Goal: Navigation & Orientation: Find specific page/section

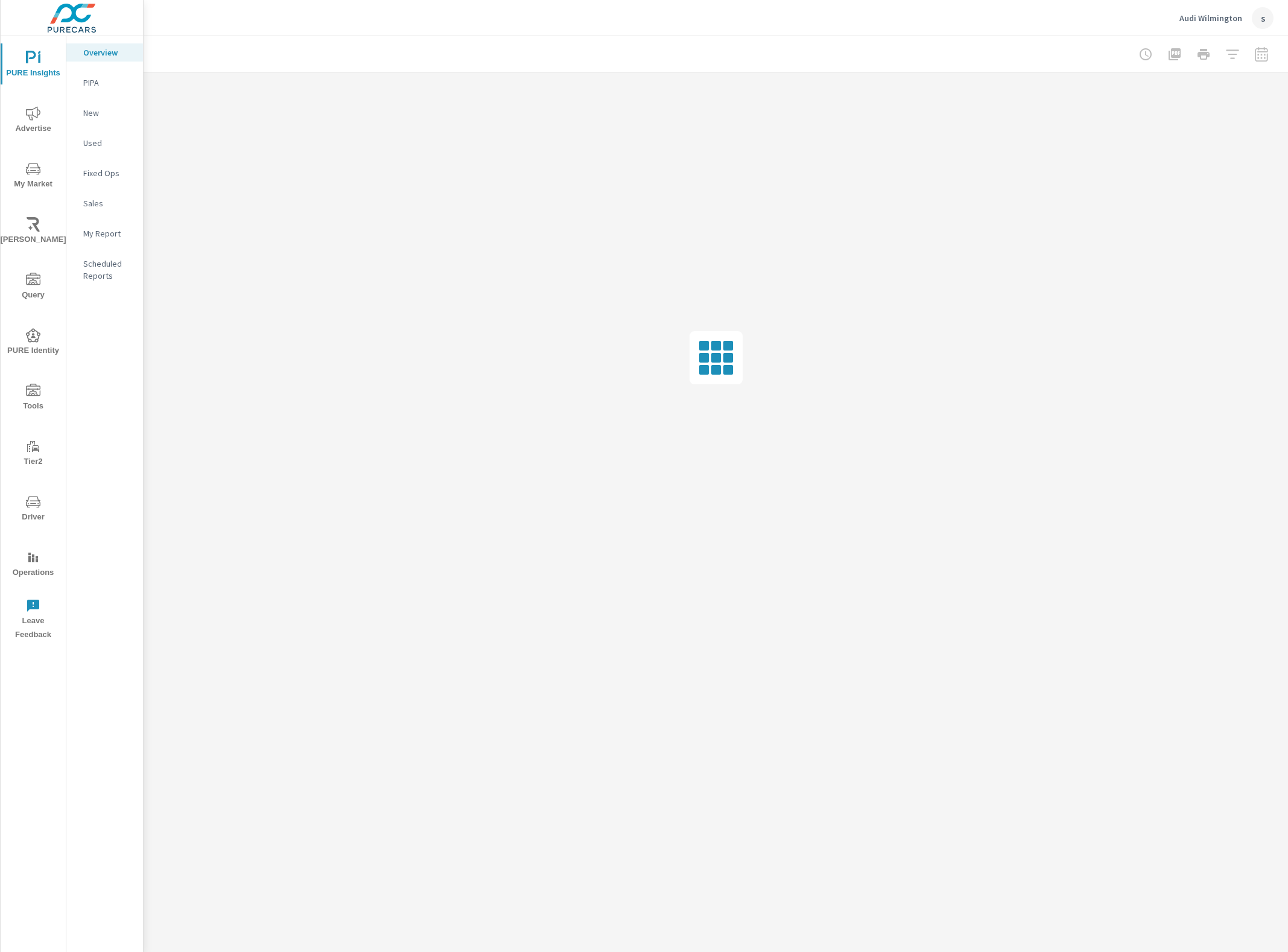
click at [1199, 18] on p "Audi Wilmington" at bounding box center [1211, 18] width 62 height 11
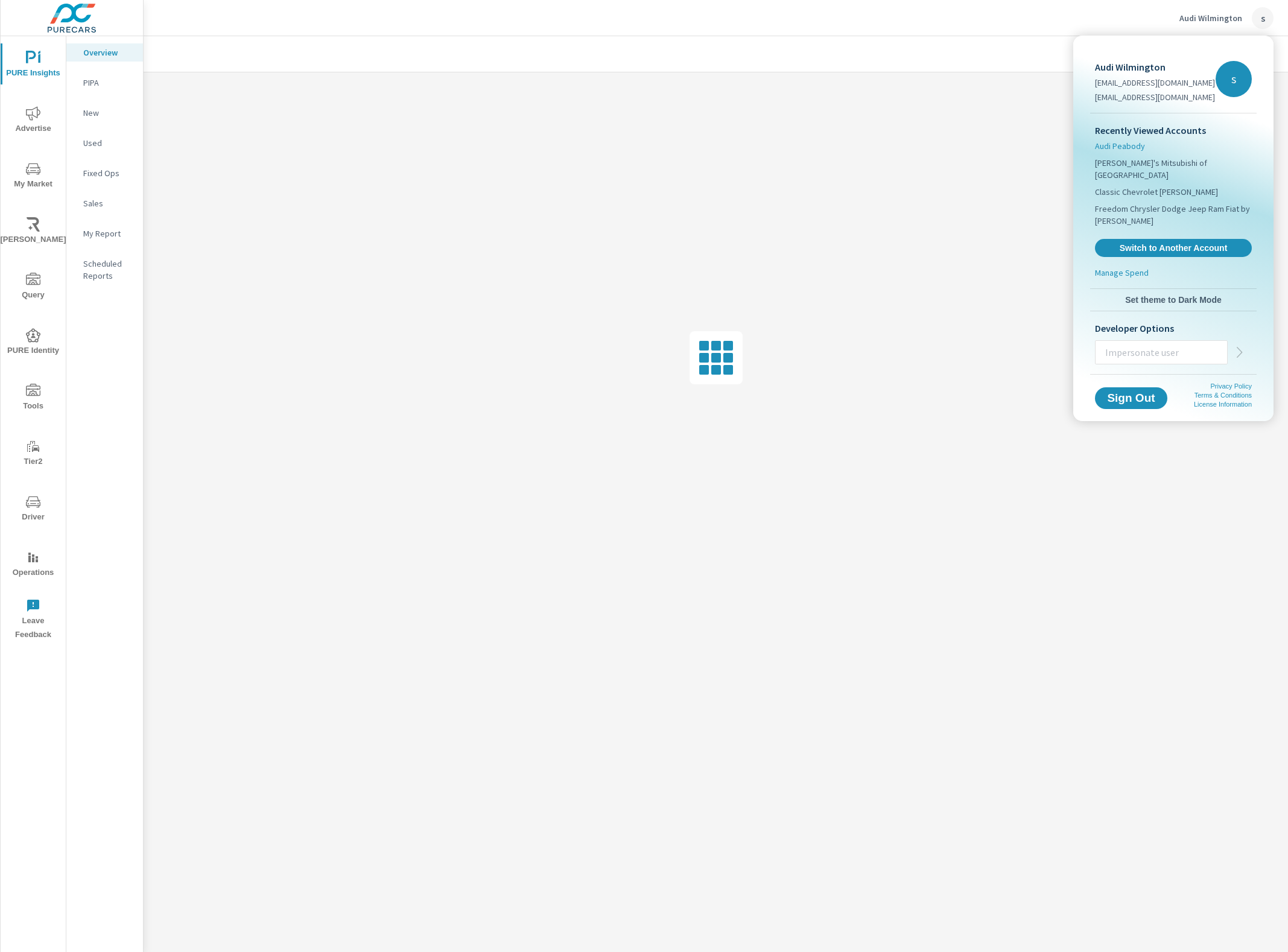
drag, startPoint x: 1121, startPoint y: 145, endPoint x: 1115, endPoint y: 143, distance: 6.3
click at [1120, 145] on span "Audi Peabody" at bounding box center [1120, 146] width 50 height 12
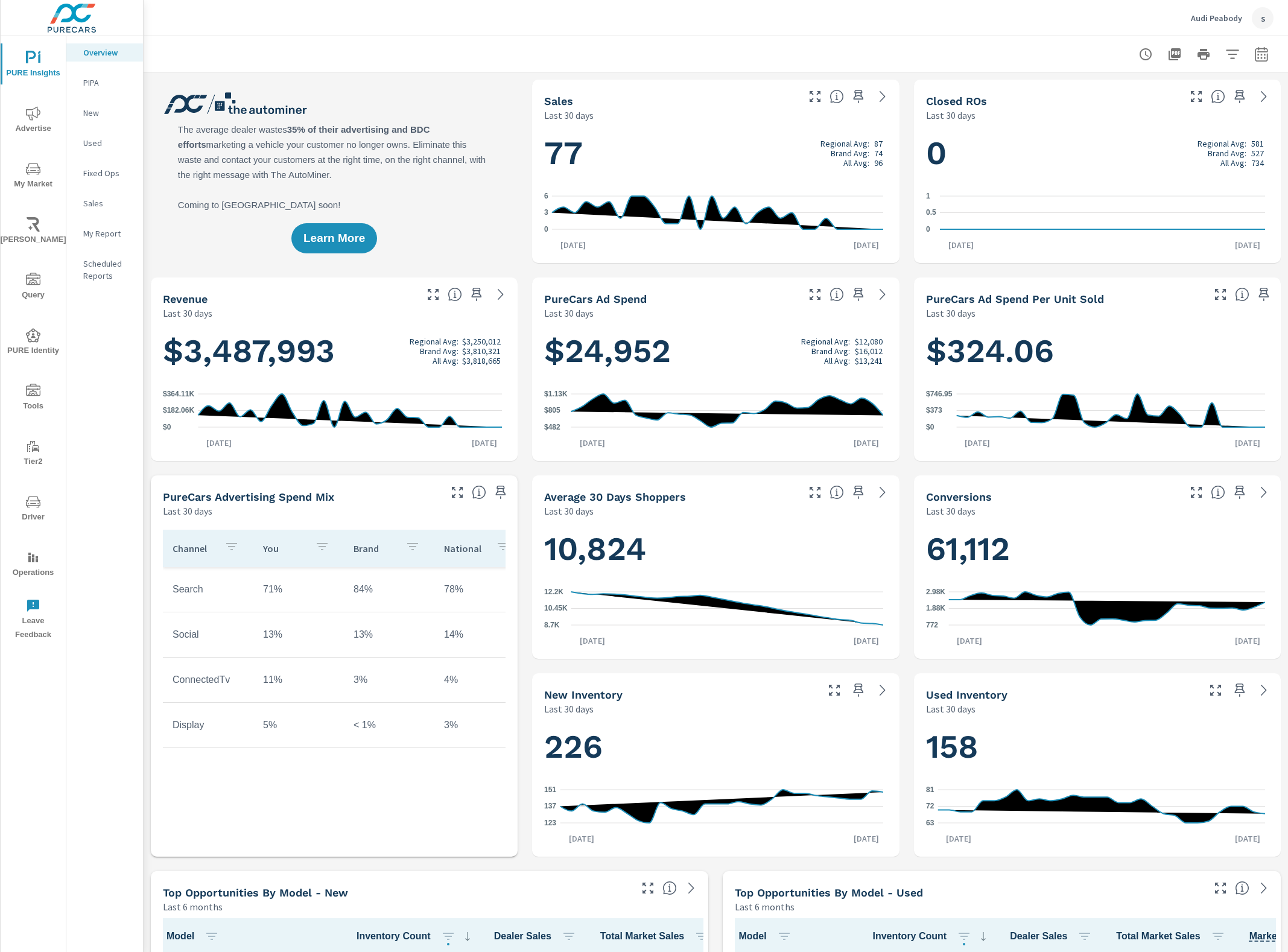
scroll to position [1, 0]
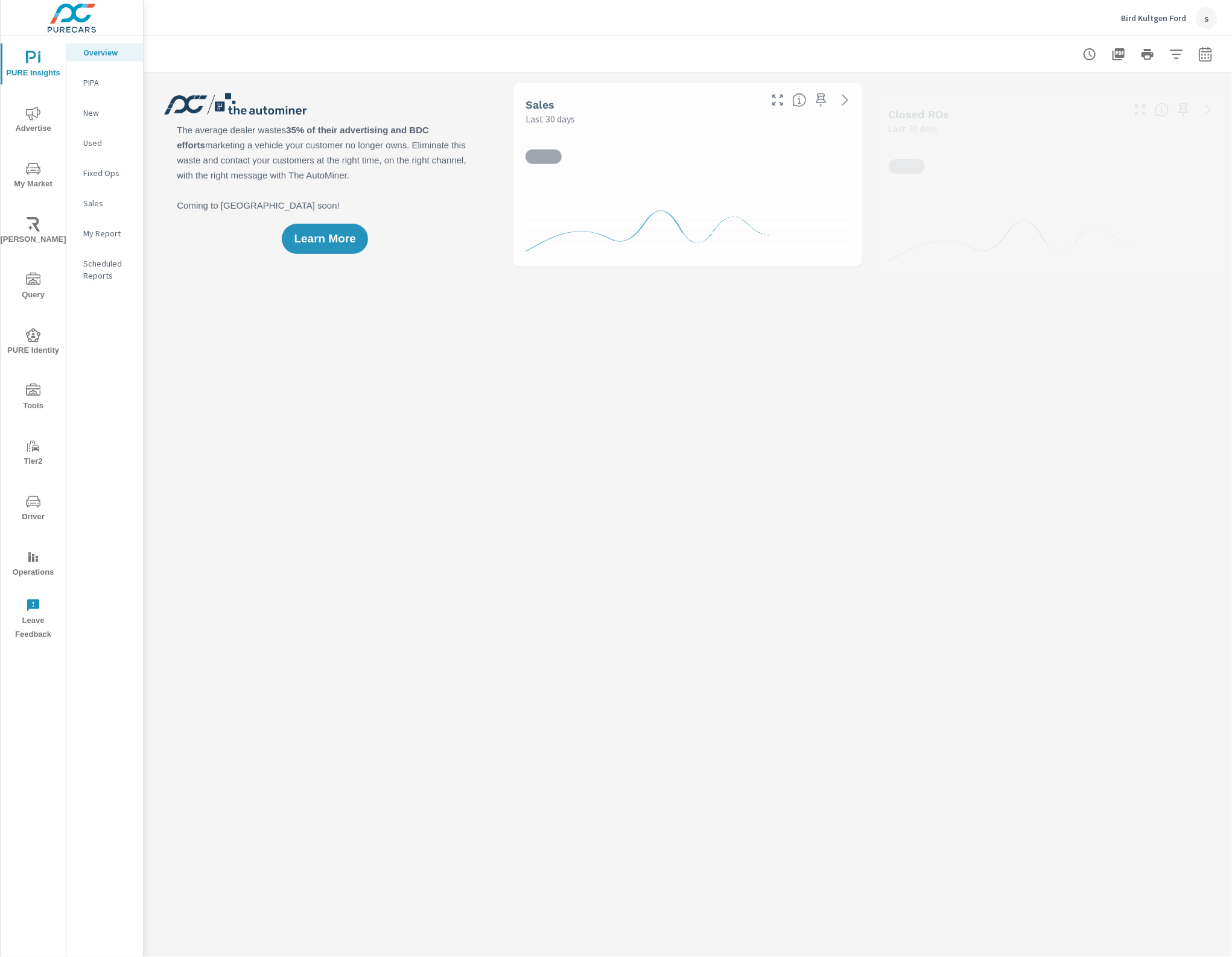
click at [33, 502] on icon "nav menu" at bounding box center [33, 501] width 14 height 14
